Goal: Information Seeking & Learning: Learn about a topic

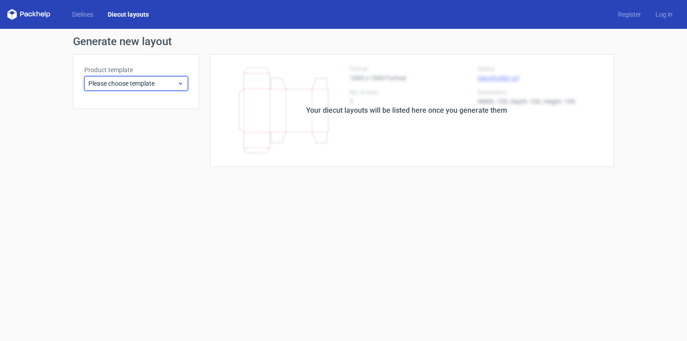
click at [141, 83] on span "Please choose template" at bounding box center [132, 83] width 89 height 9
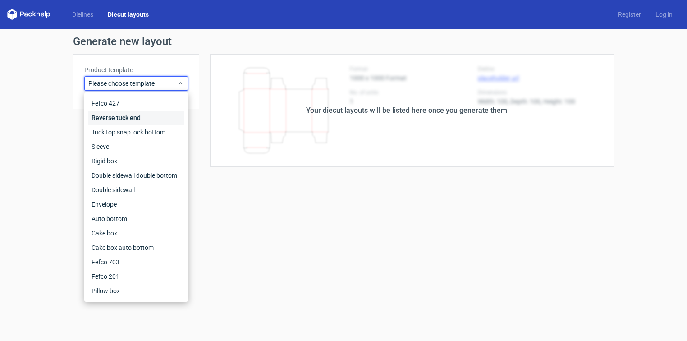
click at [132, 115] on div "Reverse tuck end" at bounding box center [136, 117] width 96 height 14
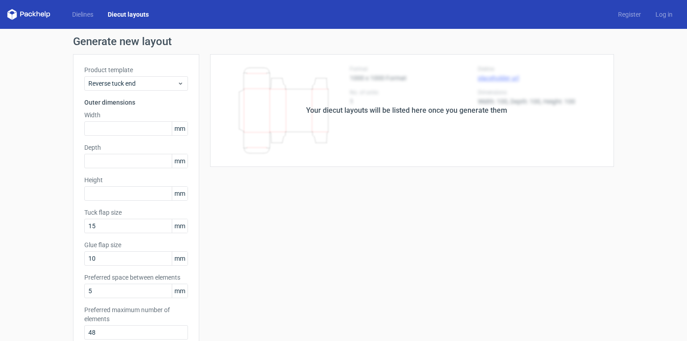
click at [45, 12] on polygon at bounding box center [45, 13] width 1 height 5
click at [73, 13] on link "Dielines" at bounding box center [83, 14] width 36 height 9
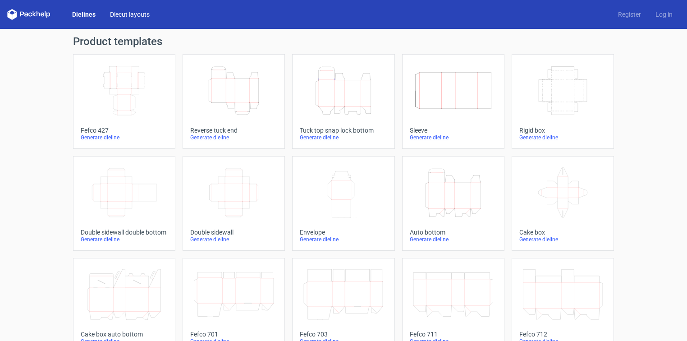
click at [120, 14] on link "Diecut layouts" at bounding box center [130, 14] width 54 height 9
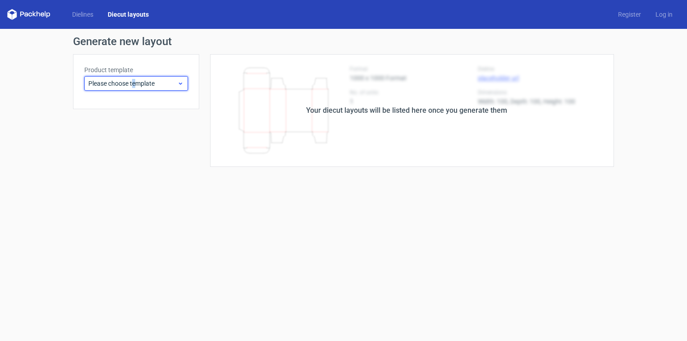
click at [135, 80] on div "Please choose template" at bounding box center [136, 83] width 104 height 14
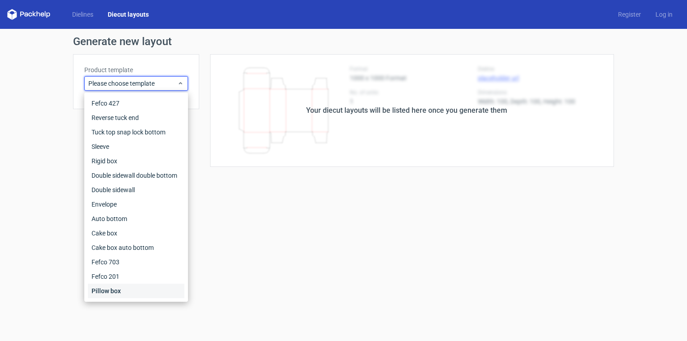
click at [123, 289] on div "Pillow box" at bounding box center [136, 290] width 96 height 14
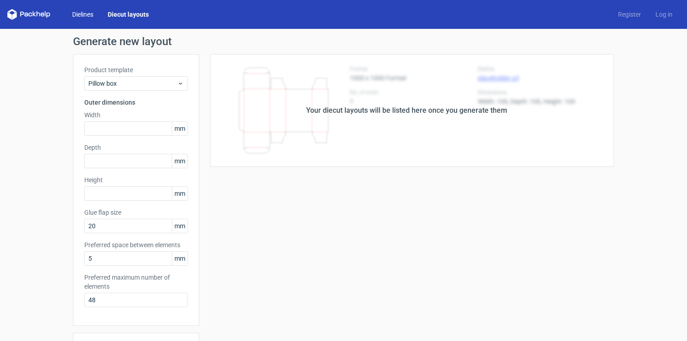
click at [79, 13] on link "Dielines" at bounding box center [83, 14] width 36 height 9
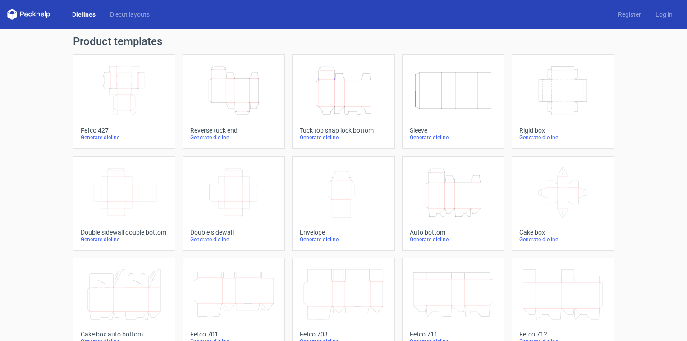
click at [17, 19] on icon at bounding box center [28, 14] width 43 height 11
click at [24, 14] on icon at bounding box center [22, 14] width 4 height 5
click at [5, 13] on div "Dielines Diecut layouts Register Log in" at bounding box center [343, 14] width 687 height 29
click at [235, 99] on icon "Height Depth Width" at bounding box center [234, 90] width 80 height 50
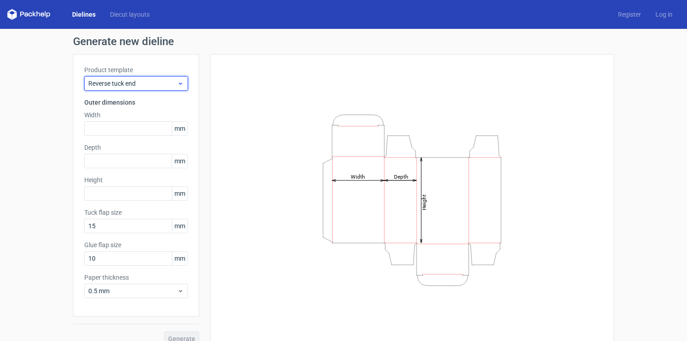
click at [142, 83] on span "Reverse tuck end" at bounding box center [132, 83] width 89 height 9
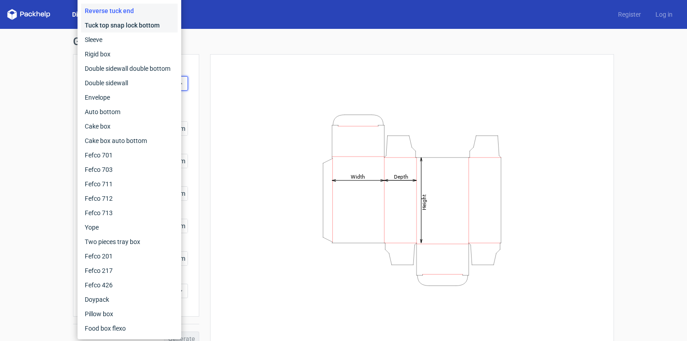
click at [137, 26] on div "Tuck top snap lock bottom" at bounding box center [129, 25] width 96 height 14
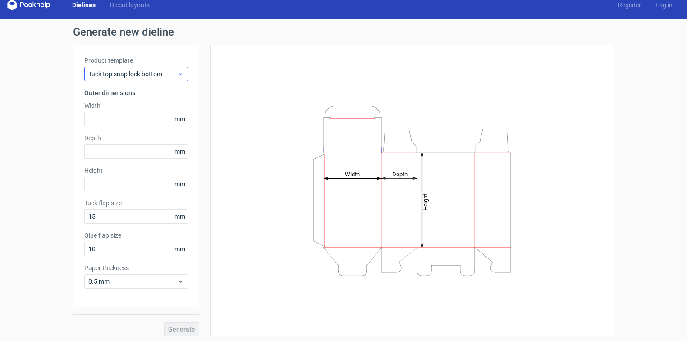
scroll to position [12, 0]
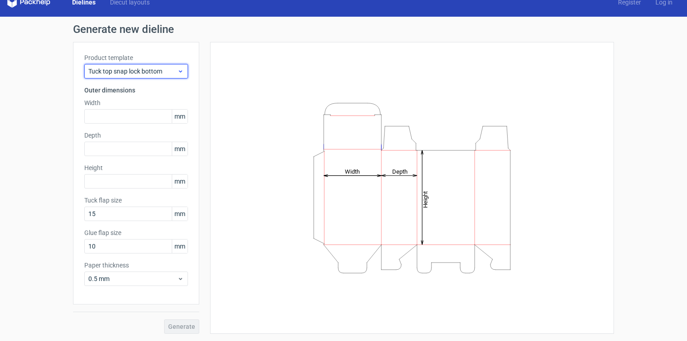
click at [131, 72] on span "Tuck top snap lock bottom" at bounding box center [132, 71] width 89 height 9
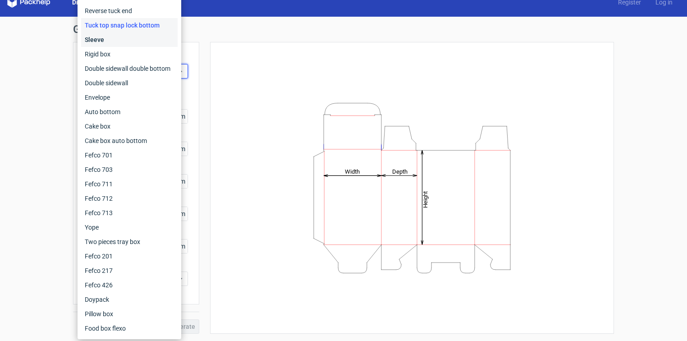
click at [120, 40] on div "Sleeve" at bounding box center [129, 39] width 96 height 14
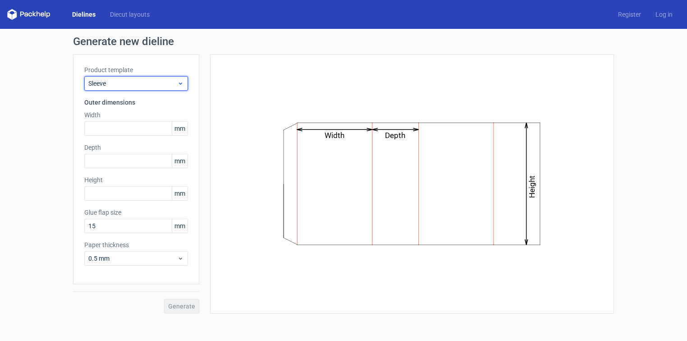
click at [123, 83] on span "Sleeve" at bounding box center [132, 83] width 89 height 9
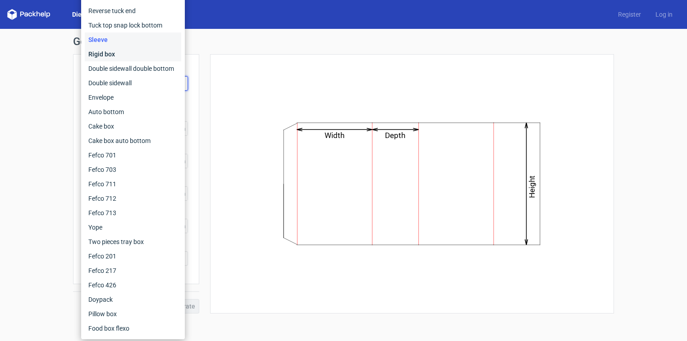
click at [119, 58] on div "Rigid box" at bounding box center [133, 54] width 96 height 14
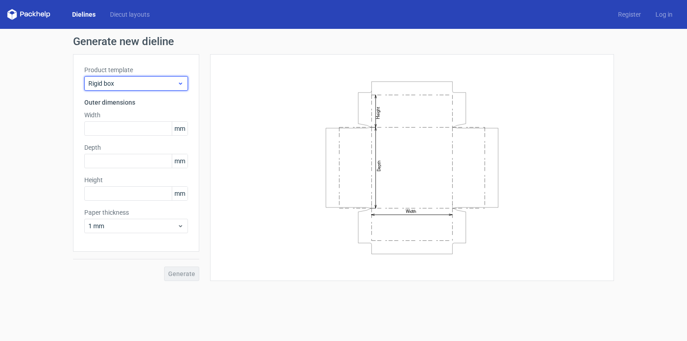
click at [127, 84] on span "Rigid box" at bounding box center [132, 83] width 89 height 9
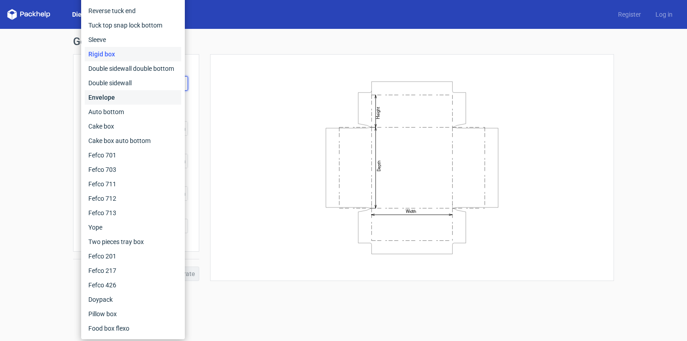
click at [120, 100] on div "Envelope" at bounding box center [133, 97] width 96 height 14
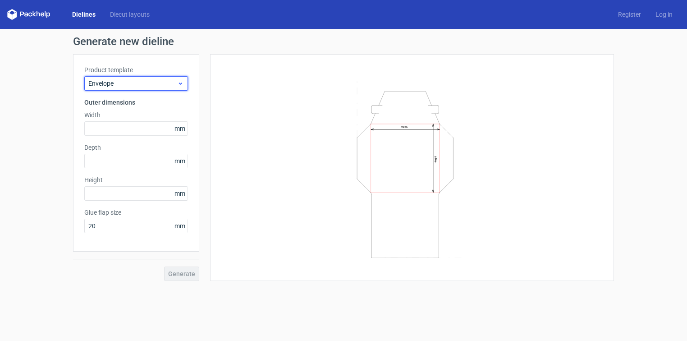
click at [125, 83] on span "Envelope" at bounding box center [132, 83] width 89 height 9
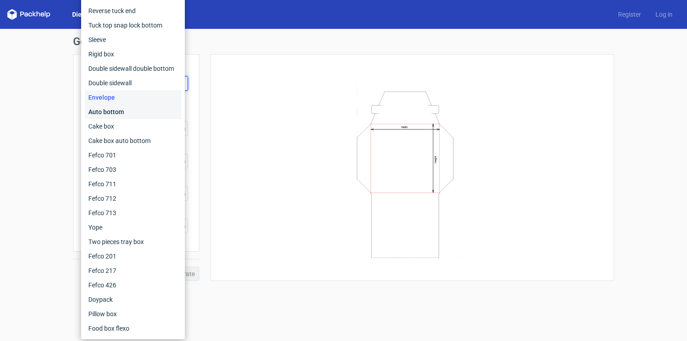
click at [118, 112] on div "Auto bottom" at bounding box center [133, 112] width 96 height 14
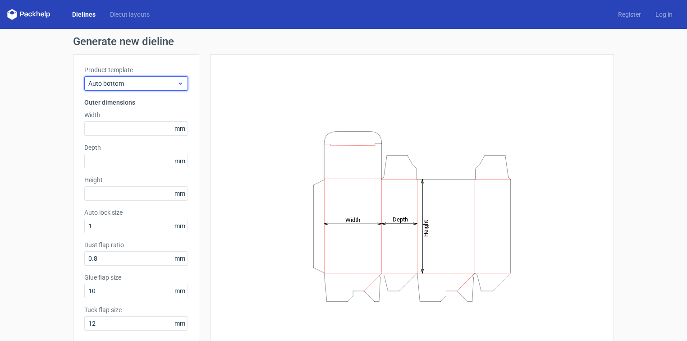
click at [126, 85] on span "Auto bottom" at bounding box center [132, 83] width 89 height 9
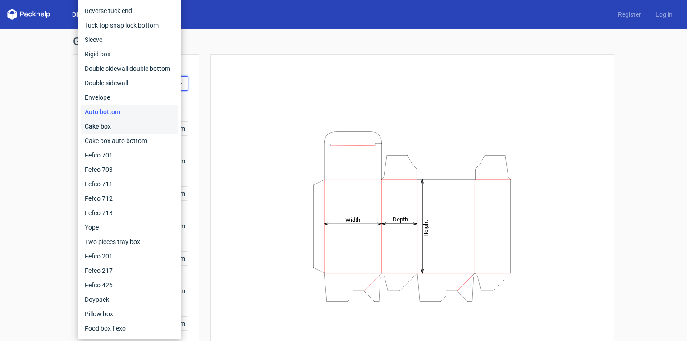
click at [119, 123] on div "Cake box" at bounding box center [129, 126] width 96 height 14
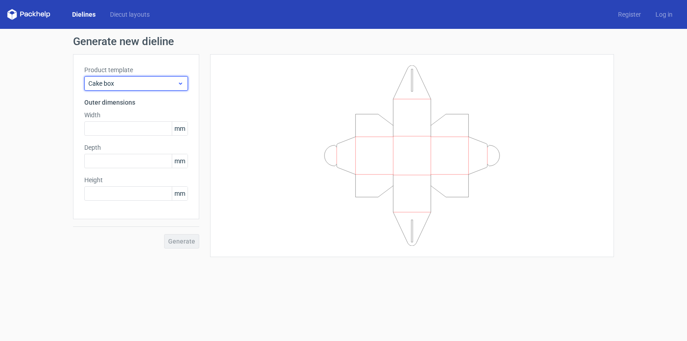
click at [129, 86] on span "Cake box" at bounding box center [132, 83] width 89 height 9
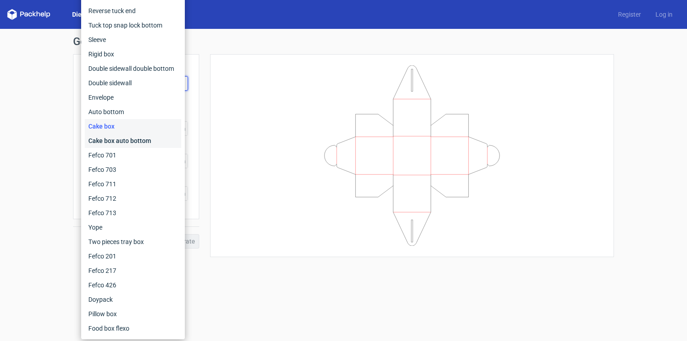
click at [119, 136] on div "Cake box auto bottom" at bounding box center [133, 140] width 96 height 14
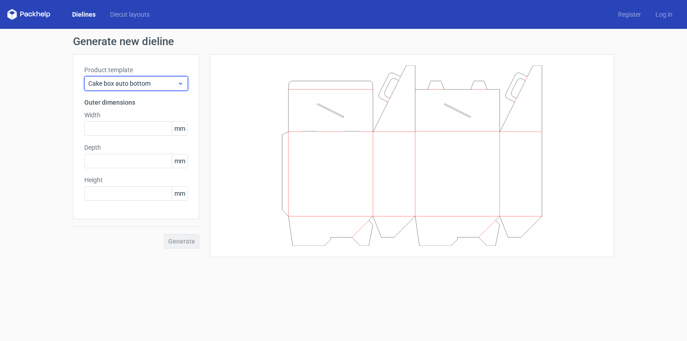
click at [131, 86] on span "Cake box auto bottom" at bounding box center [132, 83] width 89 height 9
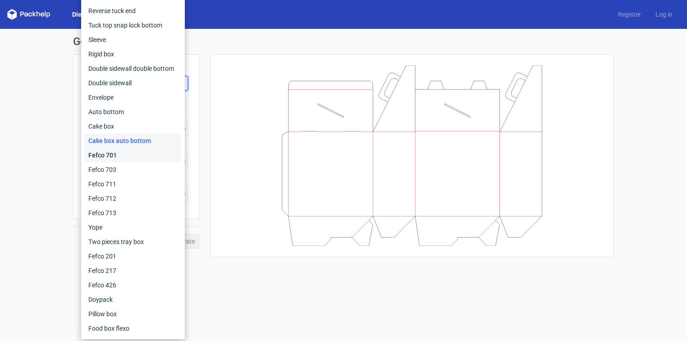
click at [112, 153] on div "Fefco 701" at bounding box center [133, 155] width 96 height 14
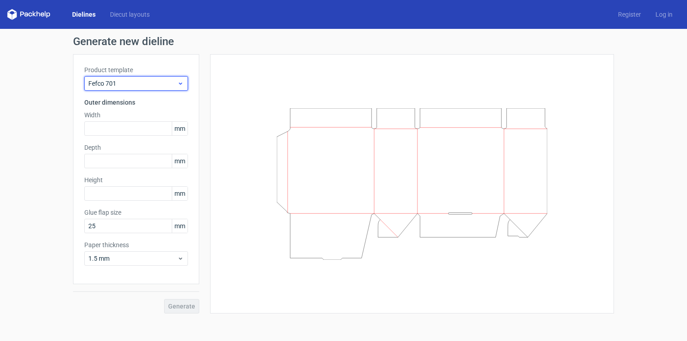
click at [123, 85] on span "Fefco 701" at bounding box center [132, 83] width 89 height 9
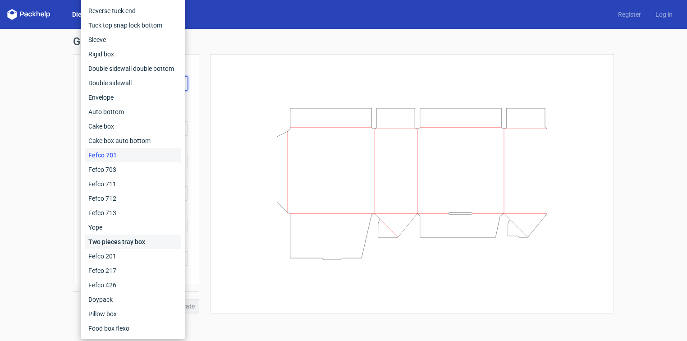
click at [111, 246] on div "Two pieces tray box" at bounding box center [133, 241] width 96 height 14
